Goal: Transaction & Acquisition: Download file/media

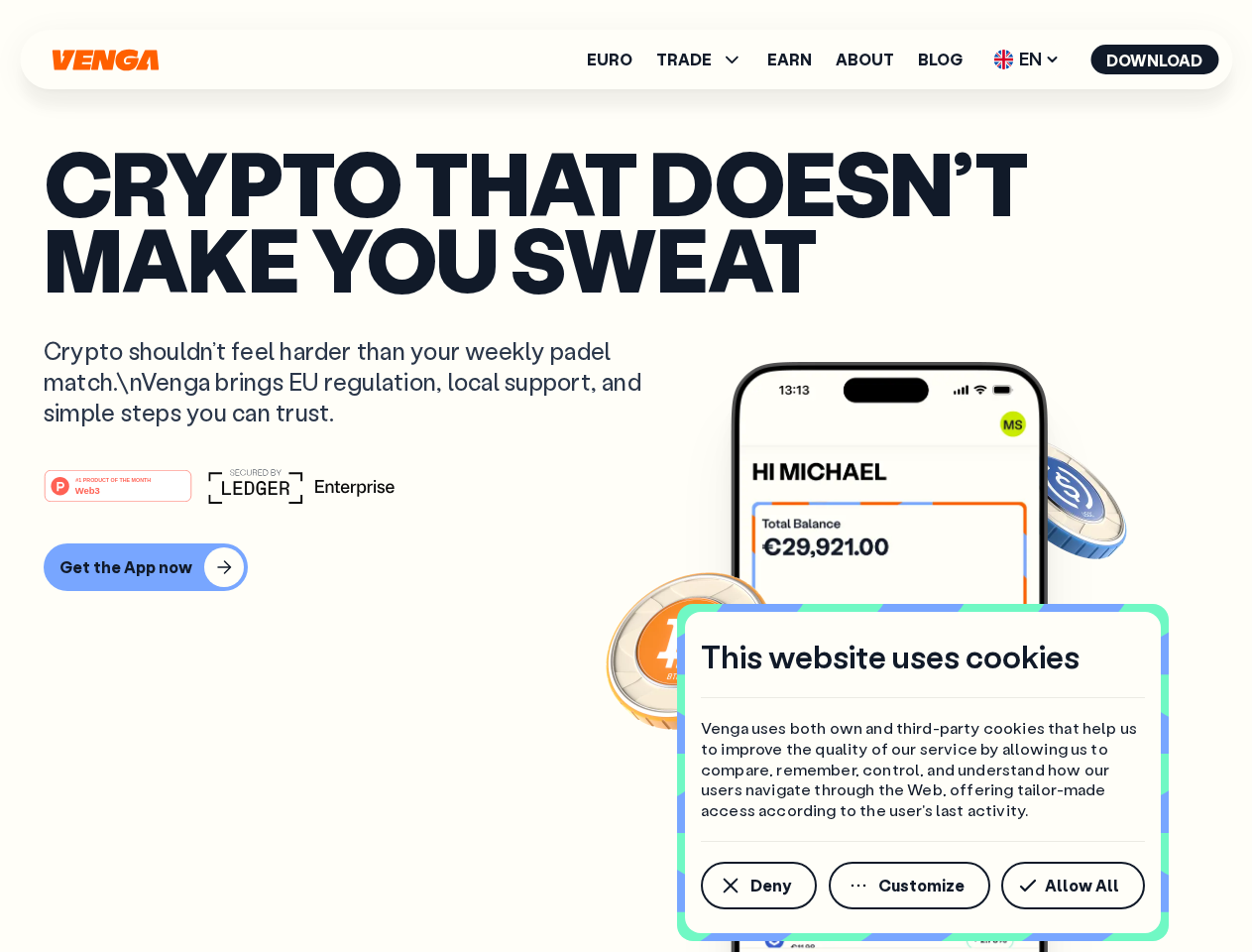
click at [626, 476] on div "#1 PRODUCT OF THE MONTH Web3" at bounding box center [626, 485] width 1165 height 36
click at [758, 885] on span "Deny" at bounding box center [771, 885] width 41 height 16
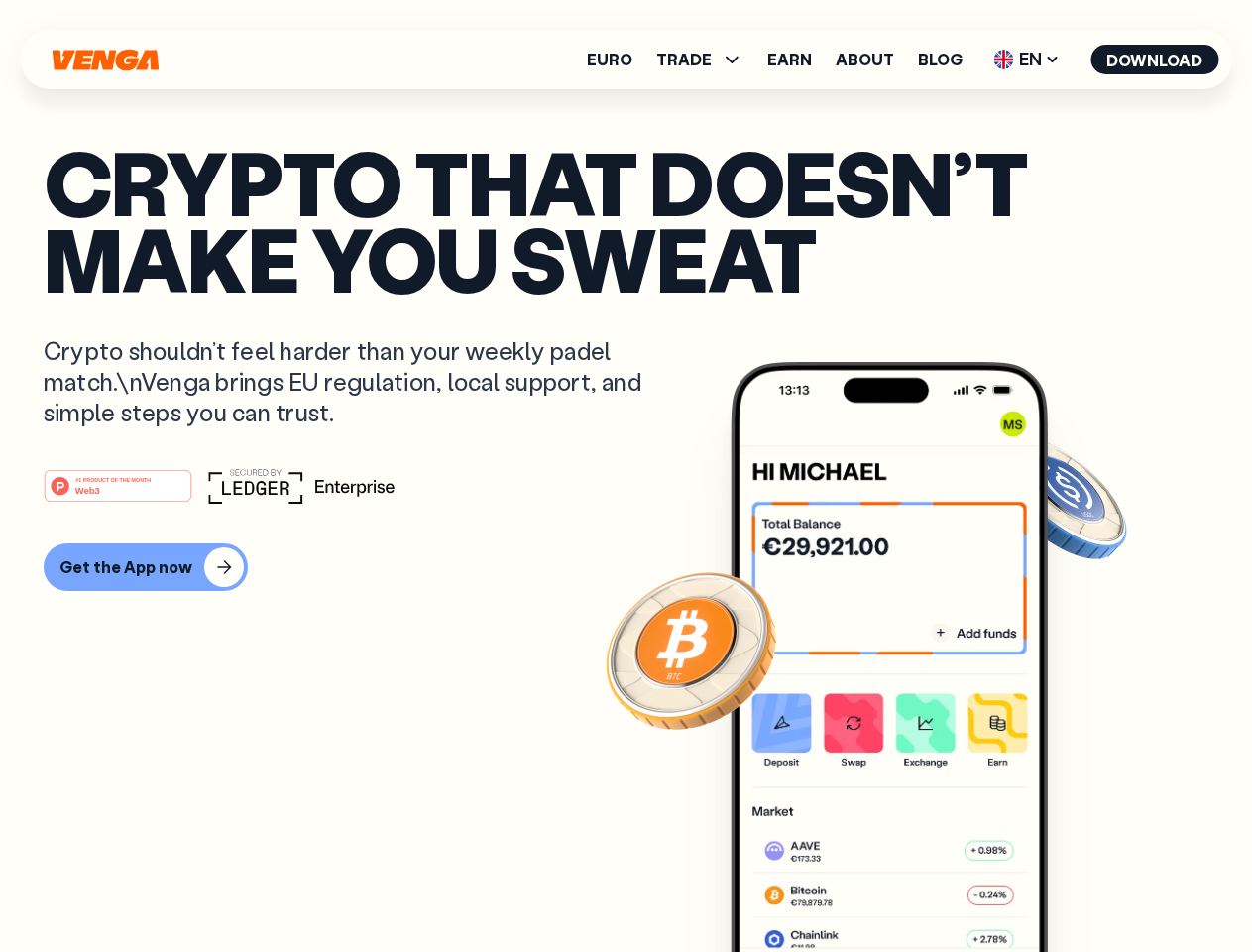
click at [911, 885] on img at bounding box center [889, 694] width 317 height 664
click at [1077, 885] on article "Crypto that doesn’t make you sweat Crypto shouldn’t feel harder than your weekl…" at bounding box center [626, 515] width 1165 height 744
click at [706, 60] on span "TRADE" at bounding box center [684, 60] width 56 height 16
click at [1027, 60] on span "EN" at bounding box center [1027, 60] width 81 height 32
click at [1155, 60] on button "Download" at bounding box center [1154, 60] width 128 height 30
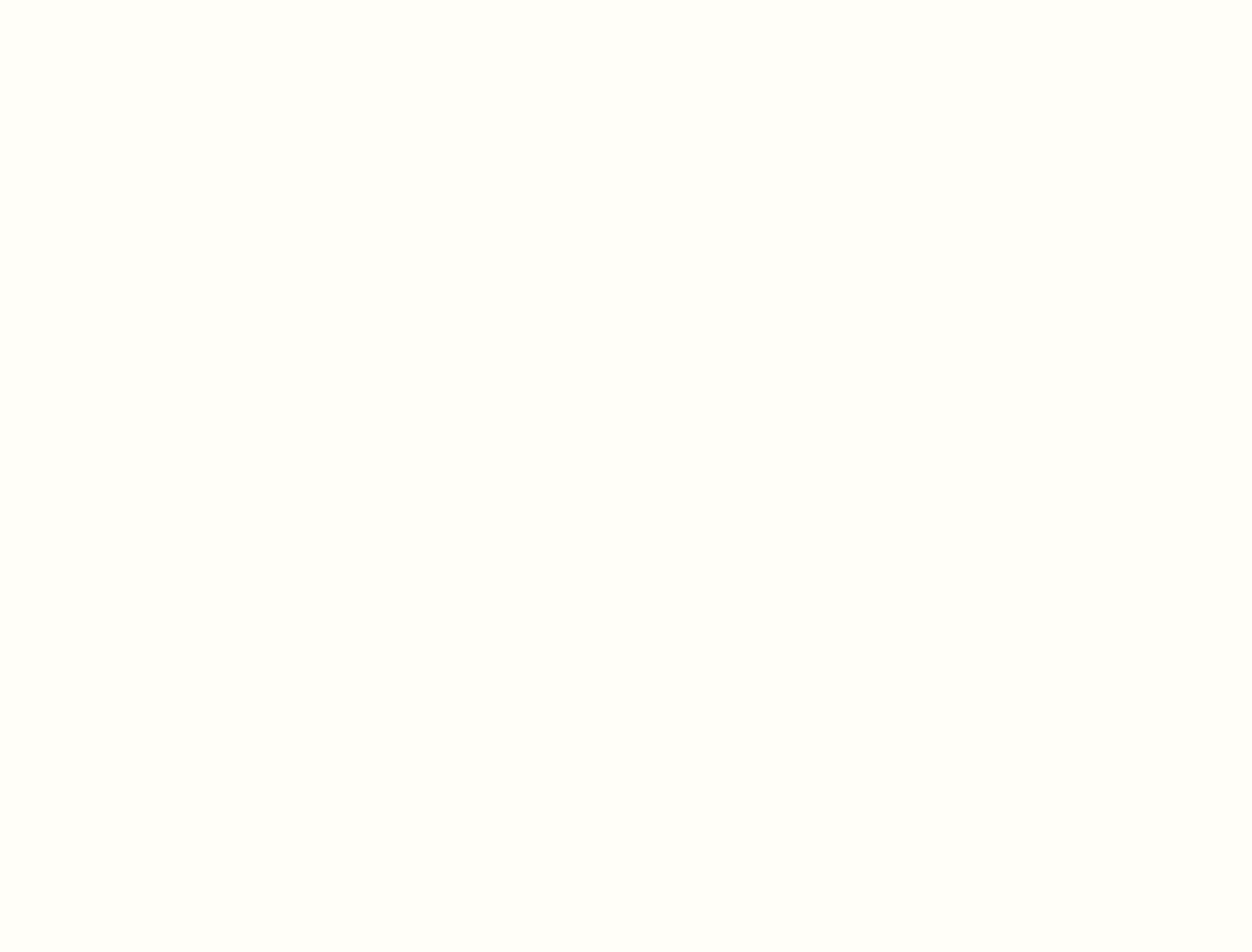
click at [143, 0] on html "This website uses cookies Venga uses both own and third-party cookies that help…" at bounding box center [626, 0] width 1252 height 0
click at [121, 0] on html "This website uses cookies Venga uses both own and third-party cookies that help…" at bounding box center [626, 0] width 1252 height 0
